Goal: Navigation & Orientation: Understand site structure

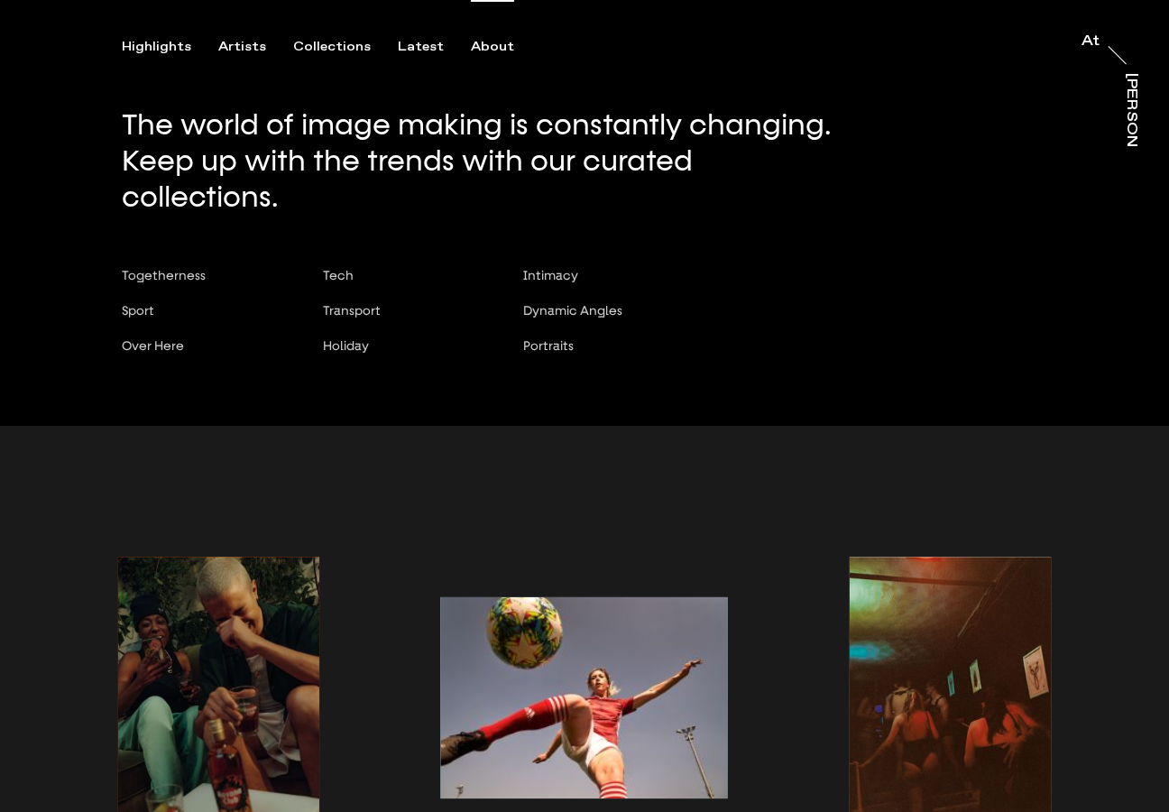
click at [474, 47] on div "About" at bounding box center [492, 47] width 43 height 16
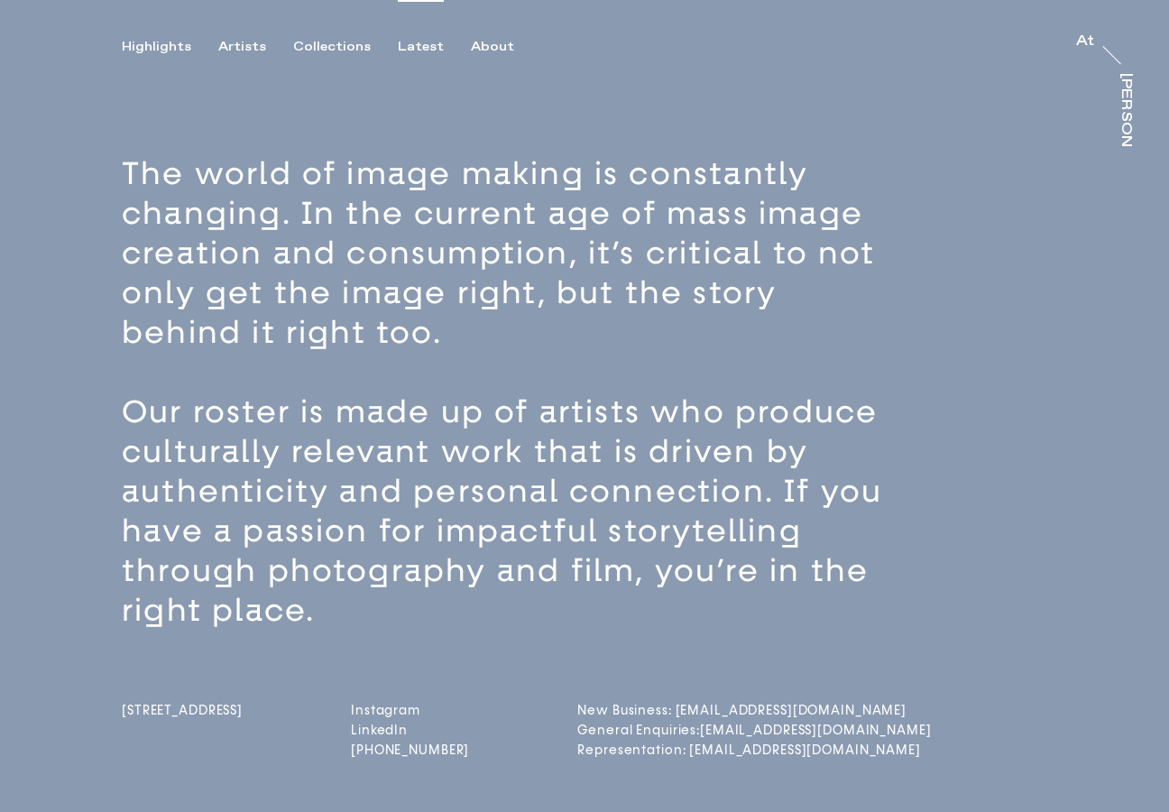
click at [421, 44] on div "Latest" at bounding box center [421, 47] width 46 height 16
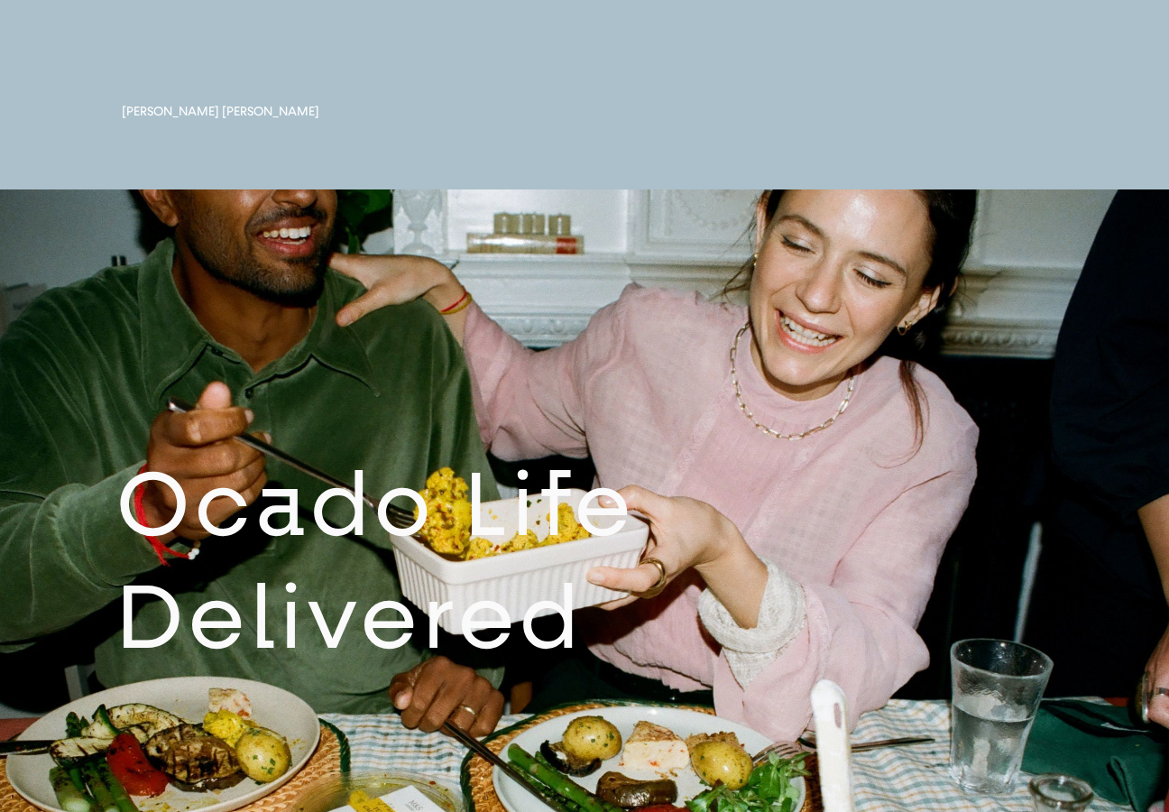
scroll to position [730, 0]
